Goal: Find specific page/section

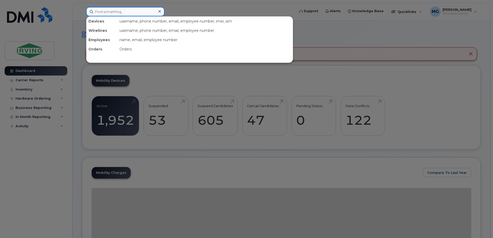
click at [111, 12] on input at bounding box center [125, 11] width 78 height 9
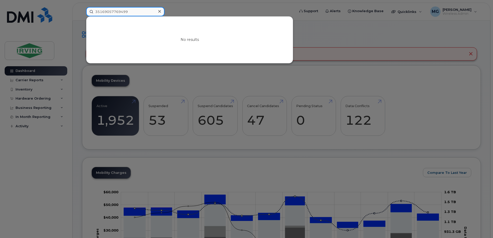
drag, startPoint x: 133, startPoint y: 12, endPoint x: 55, endPoint y: 13, distance: 77.6
click at [82, 13] on div "35169057769499 No results" at bounding box center [189, 11] width 214 height 9
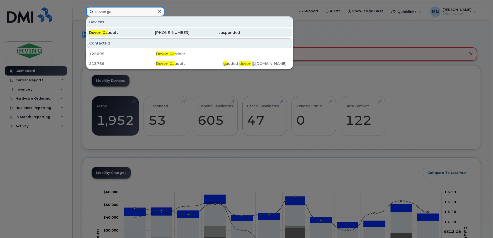
type input "devon ga"
click at [123, 35] on div "Devon Ga udett" at bounding box center [114, 32] width 50 height 5
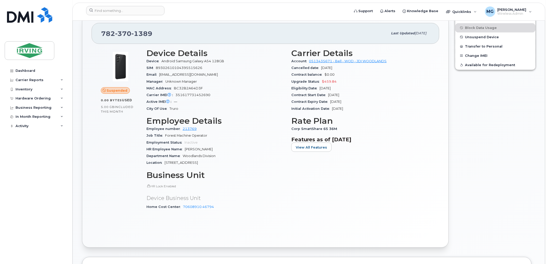
scroll to position [86, 0]
